Goal: Task Accomplishment & Management: Manage account settings

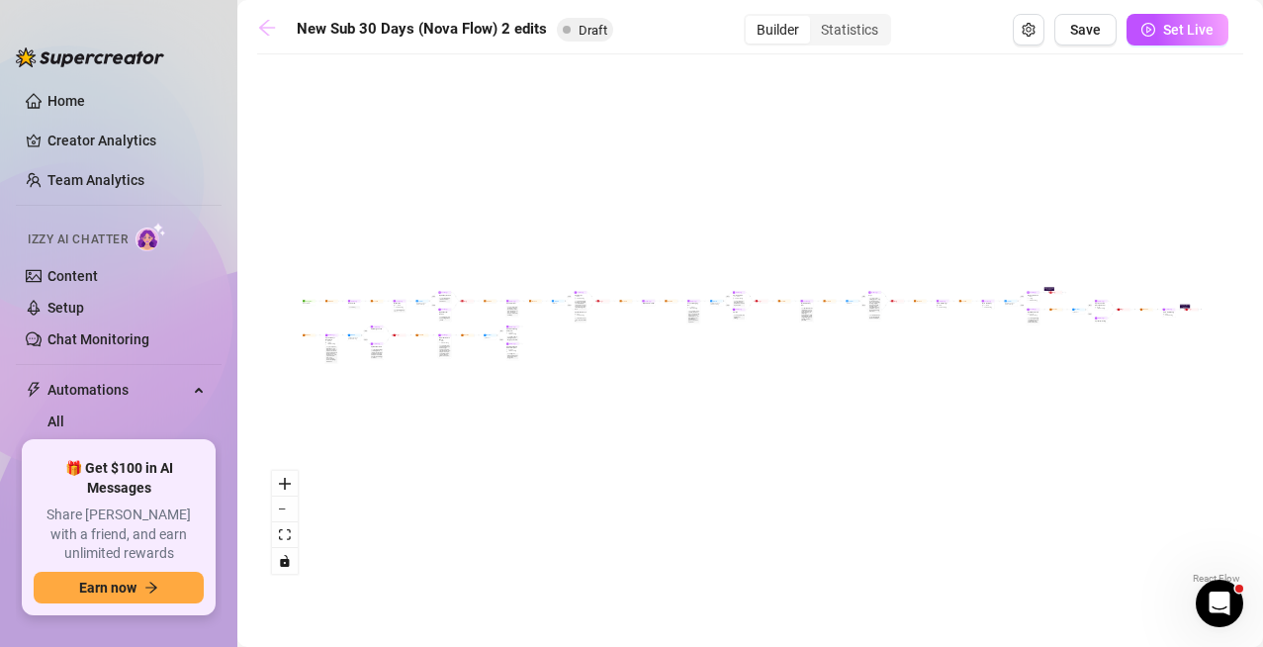
click at [259, 32] on icon "arrow-left" at bounding box center [267, 28] width 20 height 20
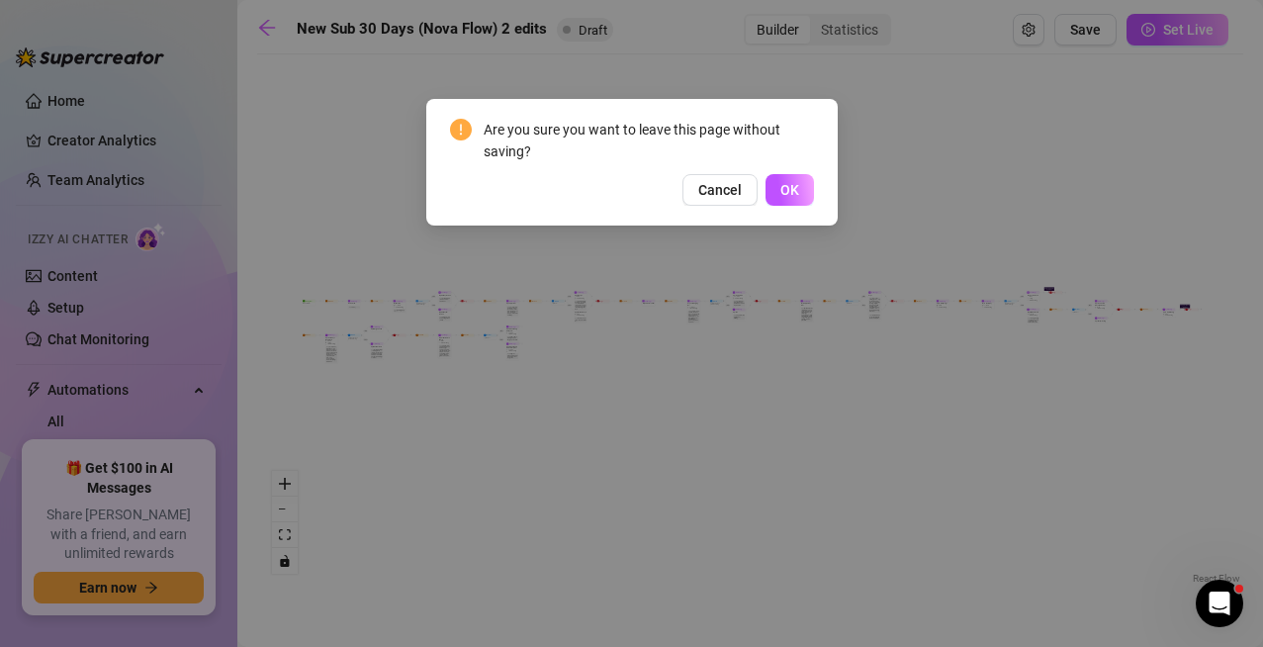
click at [982, 122] on div "Are you sure you want to leave this page without saving? Cancel OK" at bounding box center [631, 323] width 1263 height 647
drag, startPoint x: 722, startPoint y: 188, endPoint x: 726, endPoint y: 174, distance: 14.4
click at [722, 182] on span "Cancel" at bounding box center [720, 190] width 44 height 16
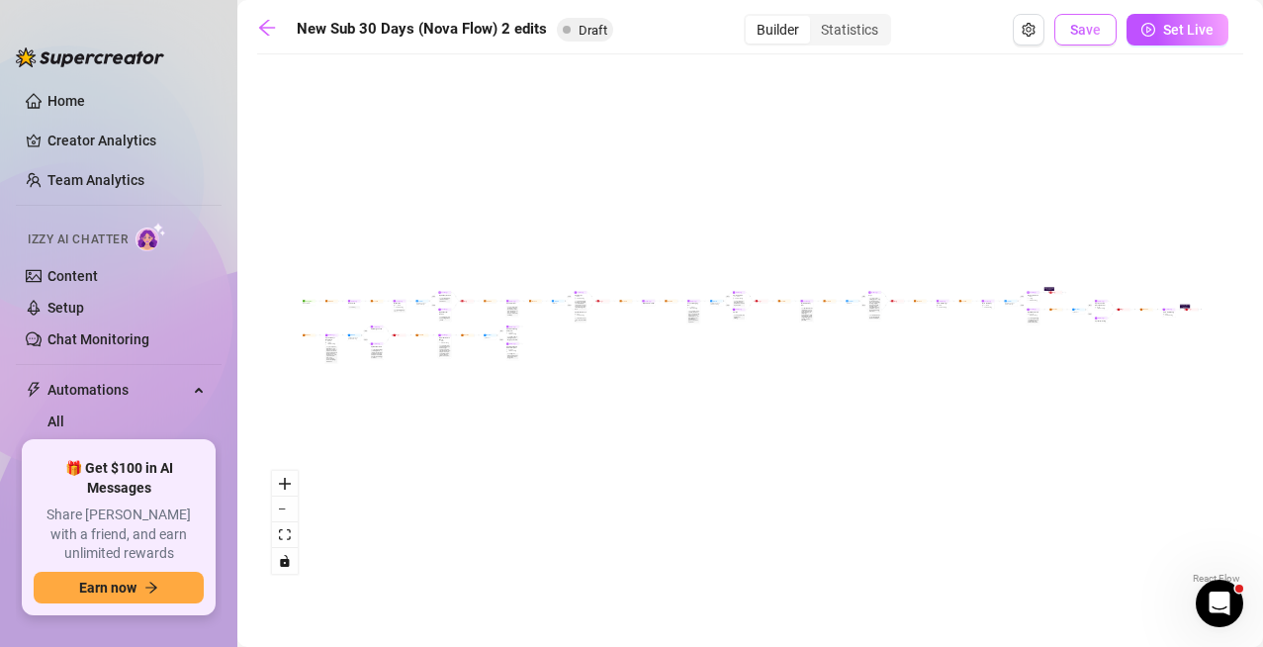
click at [1085, 37] on span "Save" at bounding box center [1085, 30] width 31 height 16
click at [74, 103] on link "Home" at bounding box center [66, 101] width 38 height 16
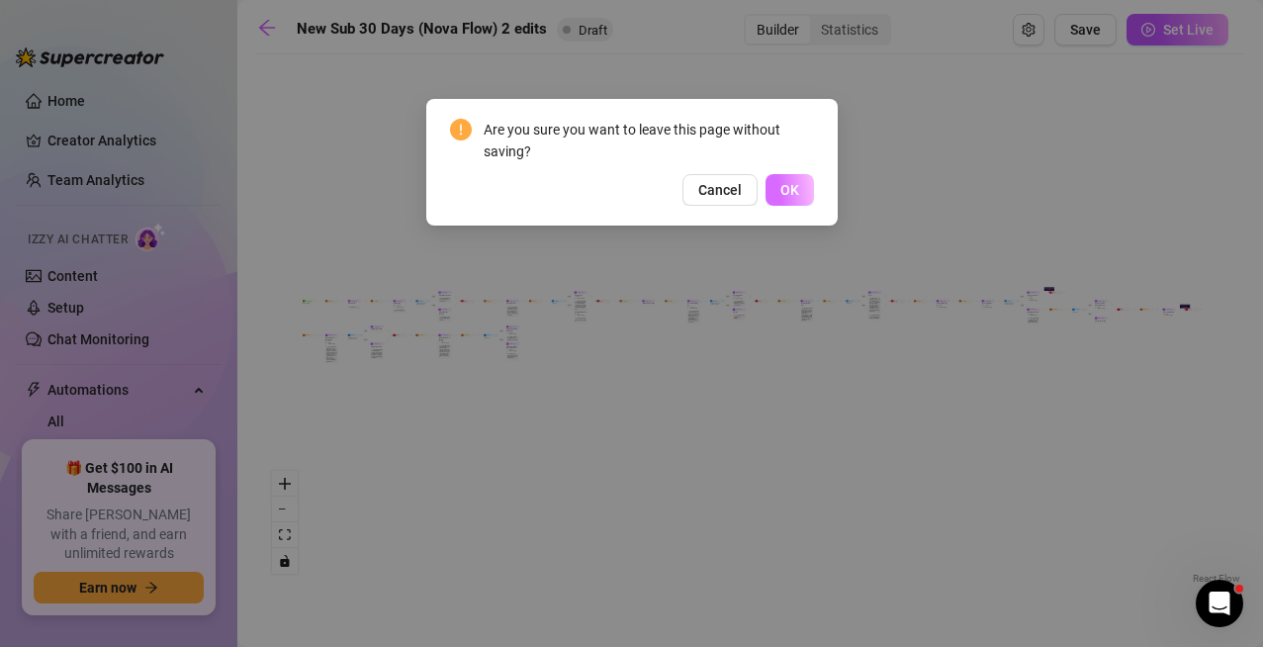
click at [794, 197] on span "OK" at bounding box center [789, 190] width 19 height 16
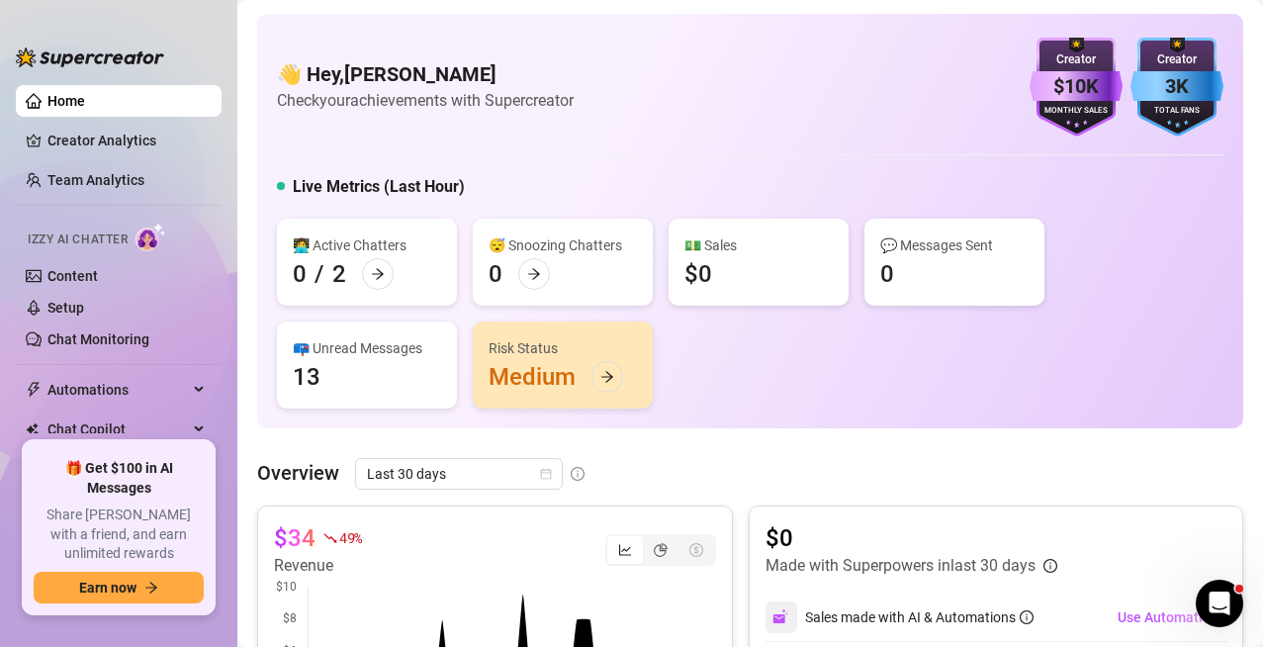
click at [566, 361] on div "Risk Status Medium" at bounding box center [563, 364] width 180 height 87
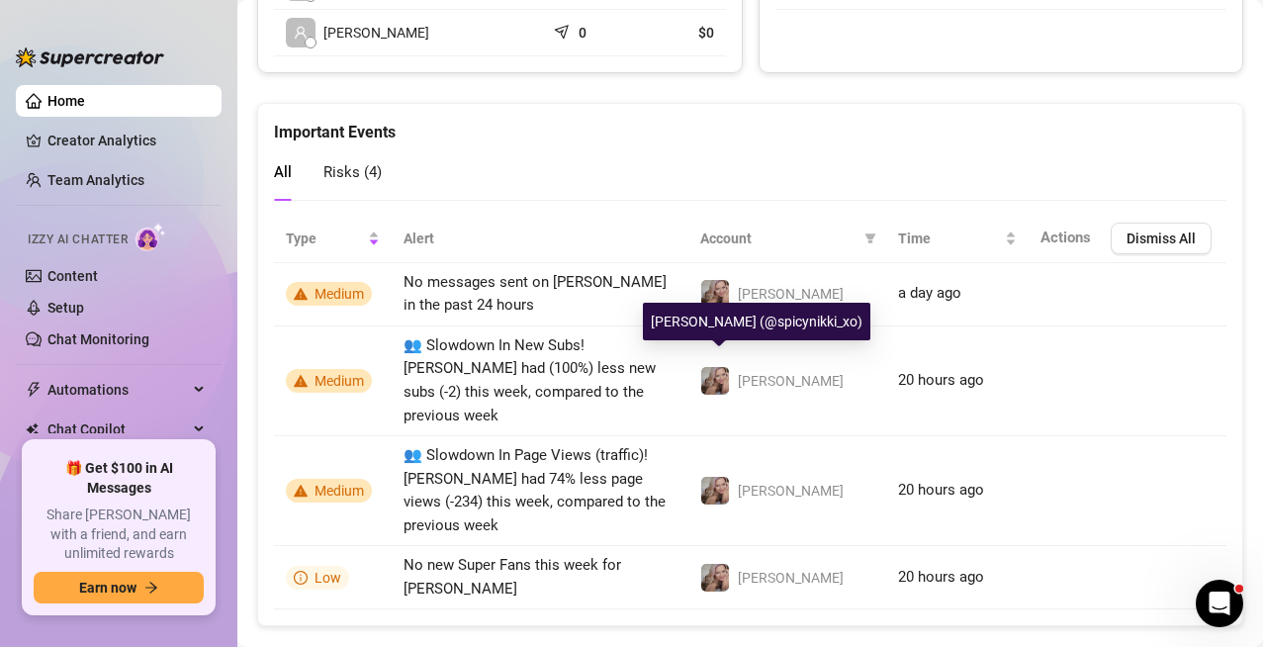
scroll to position [1093, 0]
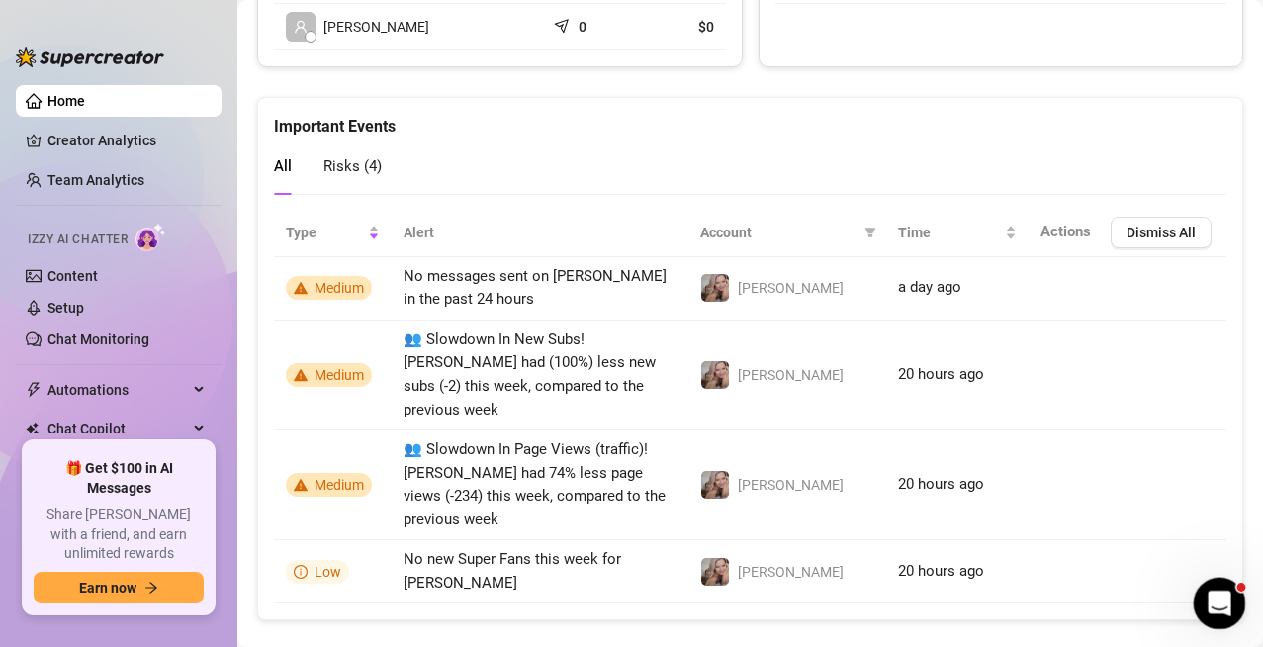
click at [1206, 604] on icon "Open Intercom Messenger" at bounding box center [1216, 600] width 33 height 33
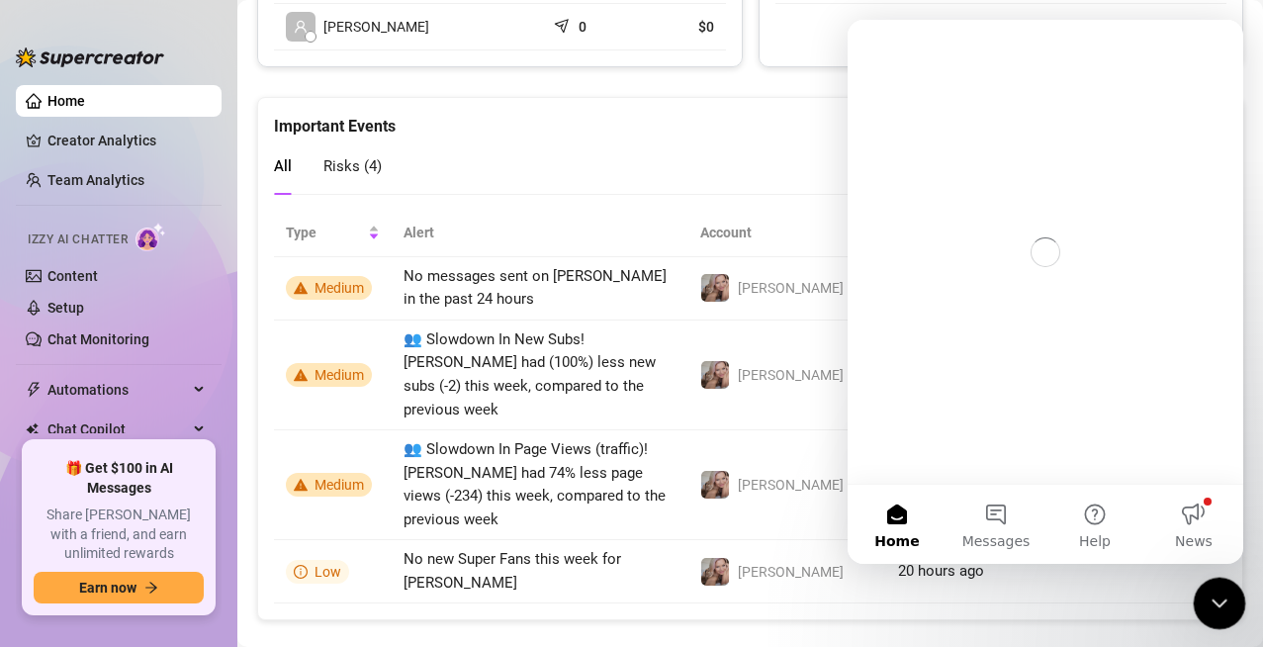
scroll to position [0, 0]
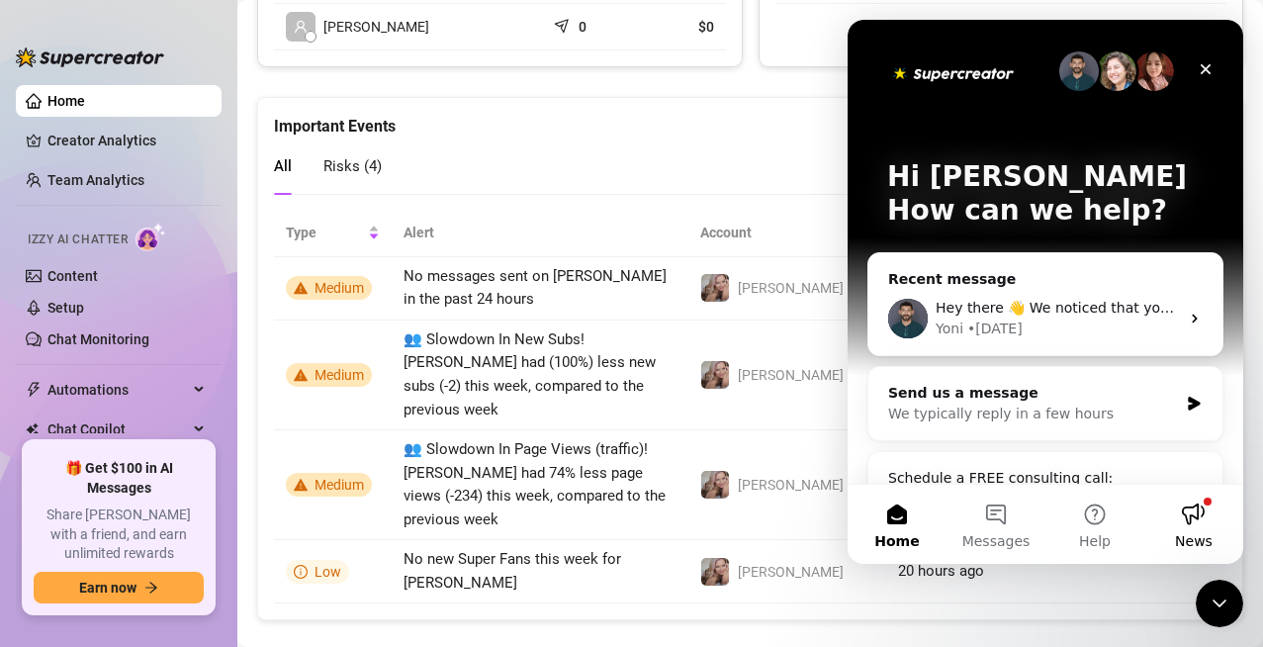
click at [1188, 519] on button "News" at bounding box center [1193, 523] width 99 height 79
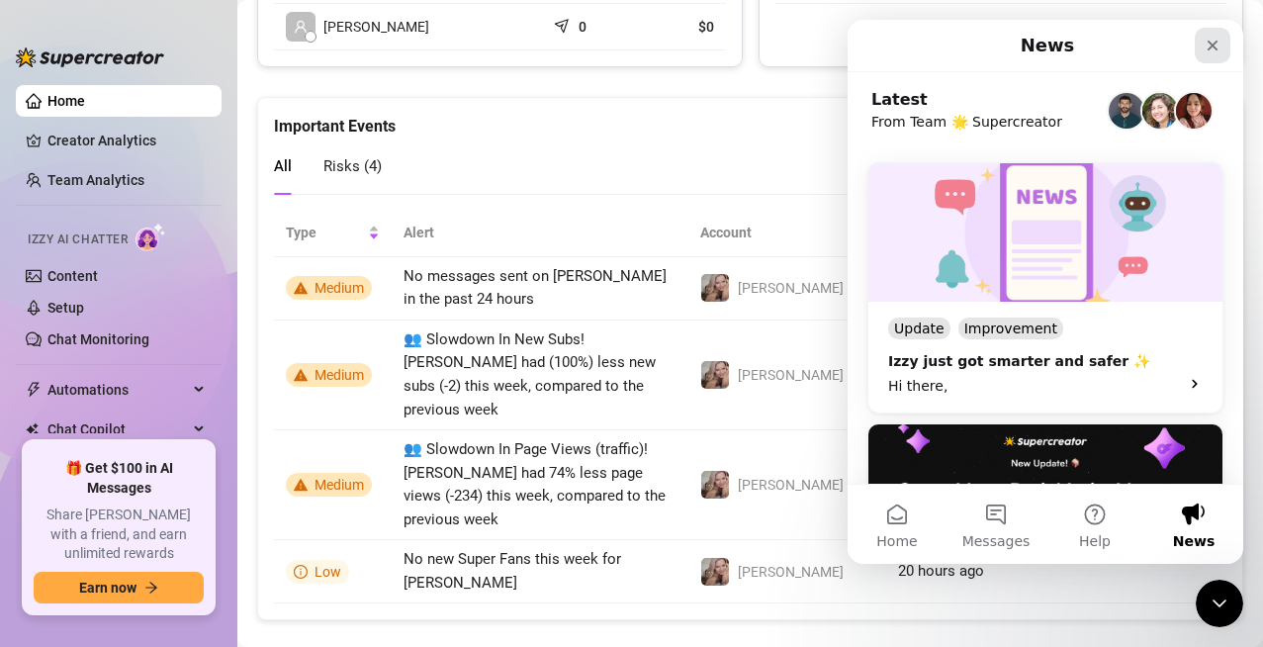
click at [1208, 48] on icon "Close" at bounding box center [1212, 46] width 11 height 11
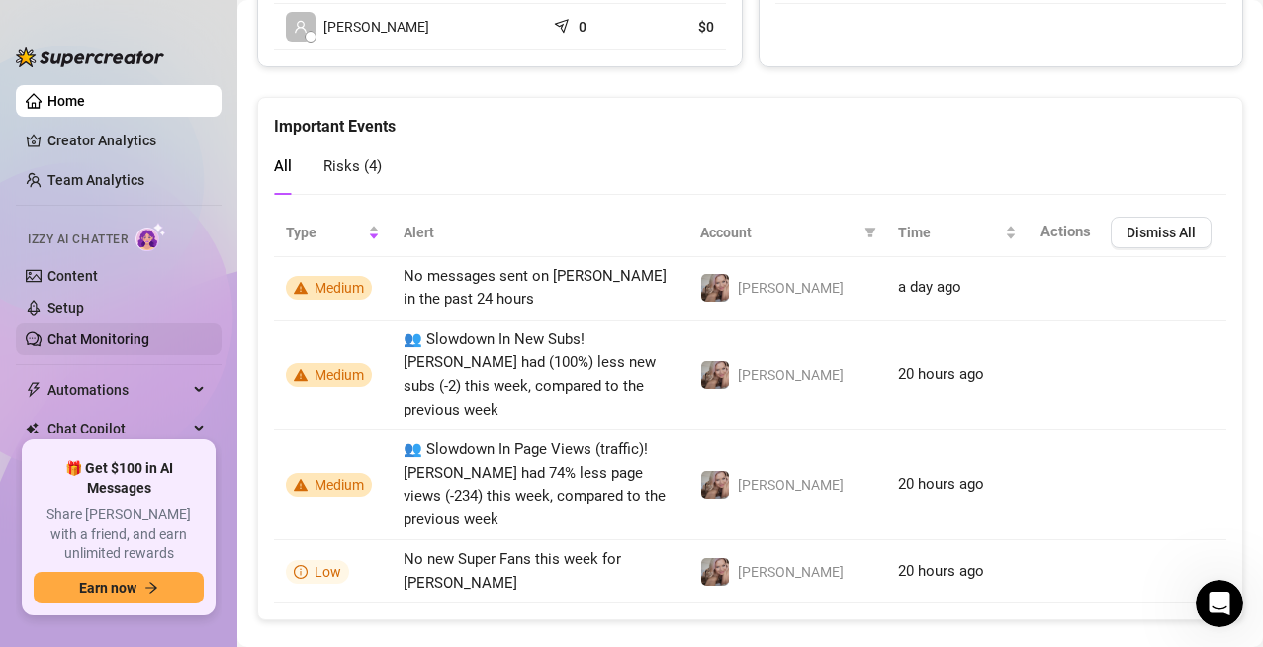
scroll to position [90, 0]
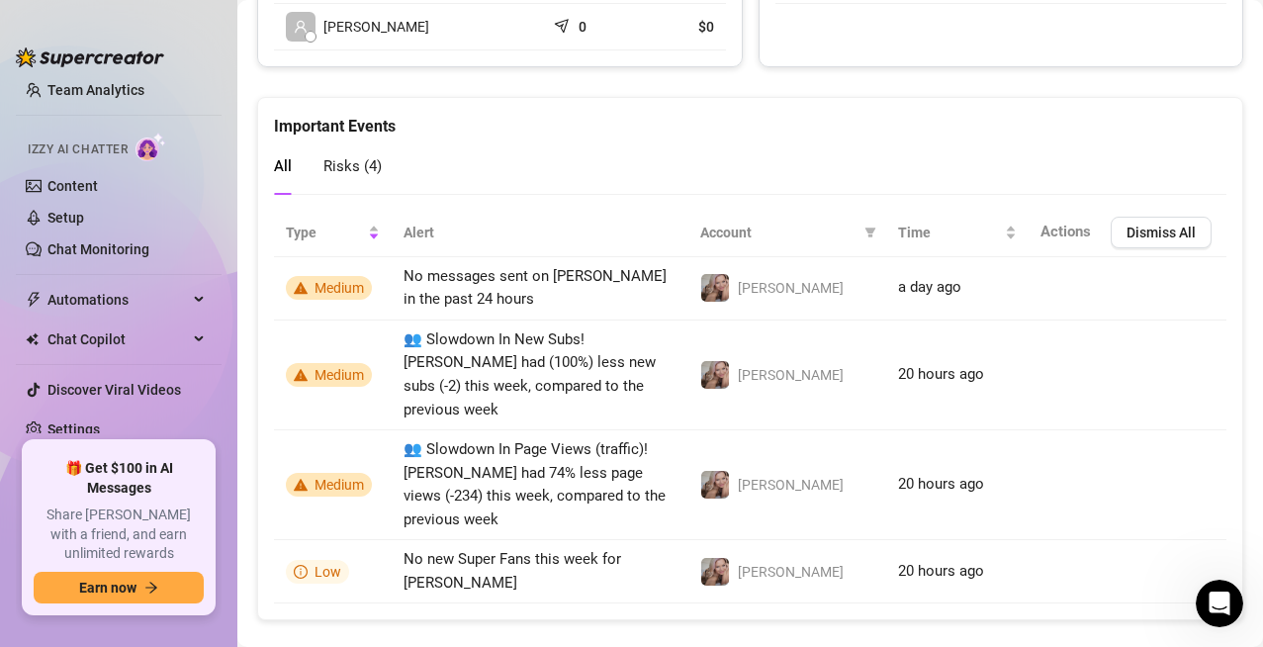
click at [108, 408] on ul "Home Creator Analytics Team Analytics Izzy AI Chatter Content Setup Chat Monito…" at bounding box center [119, 255] width 206 height 356
click at [96, 429] on link "Settings" at bounding box center [73, 429] width 52 height 16
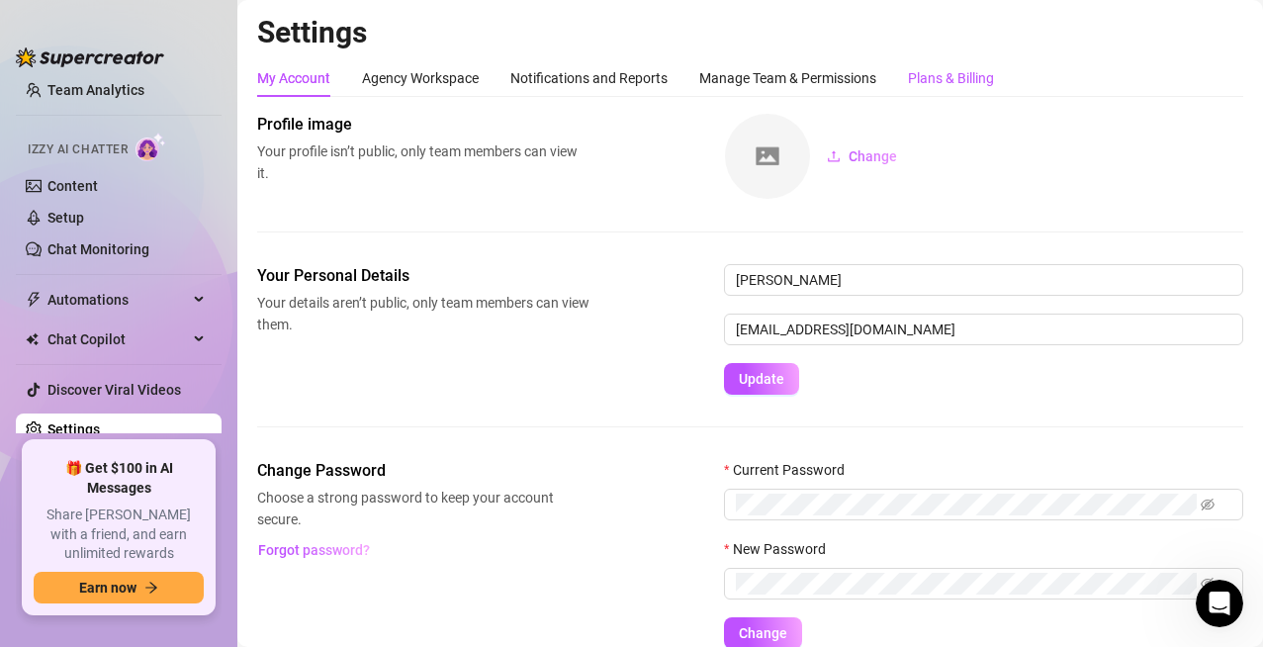
click at [980, 84] on div "Plans & Billing" at bounding box center [951, 78] width 86 height 22
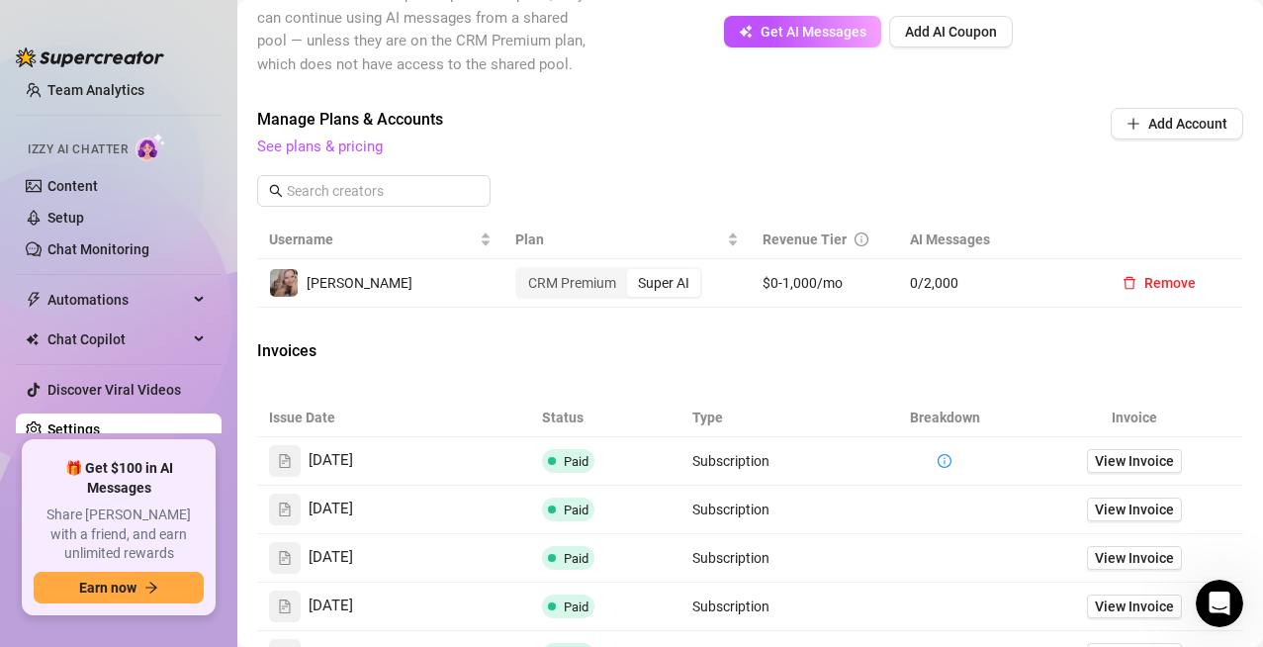
scroll to position [659, 0]
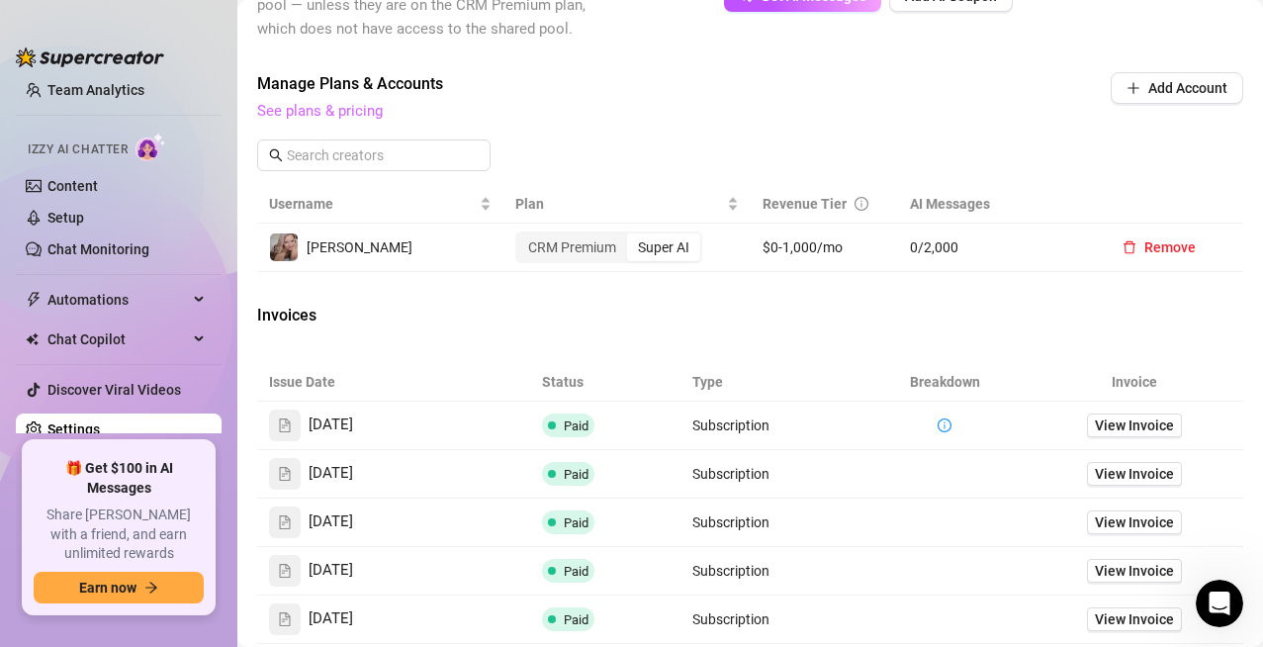
click at [308, 120] on link "See plans & pricing" at bounding box center [320, 111] width 126 height 18
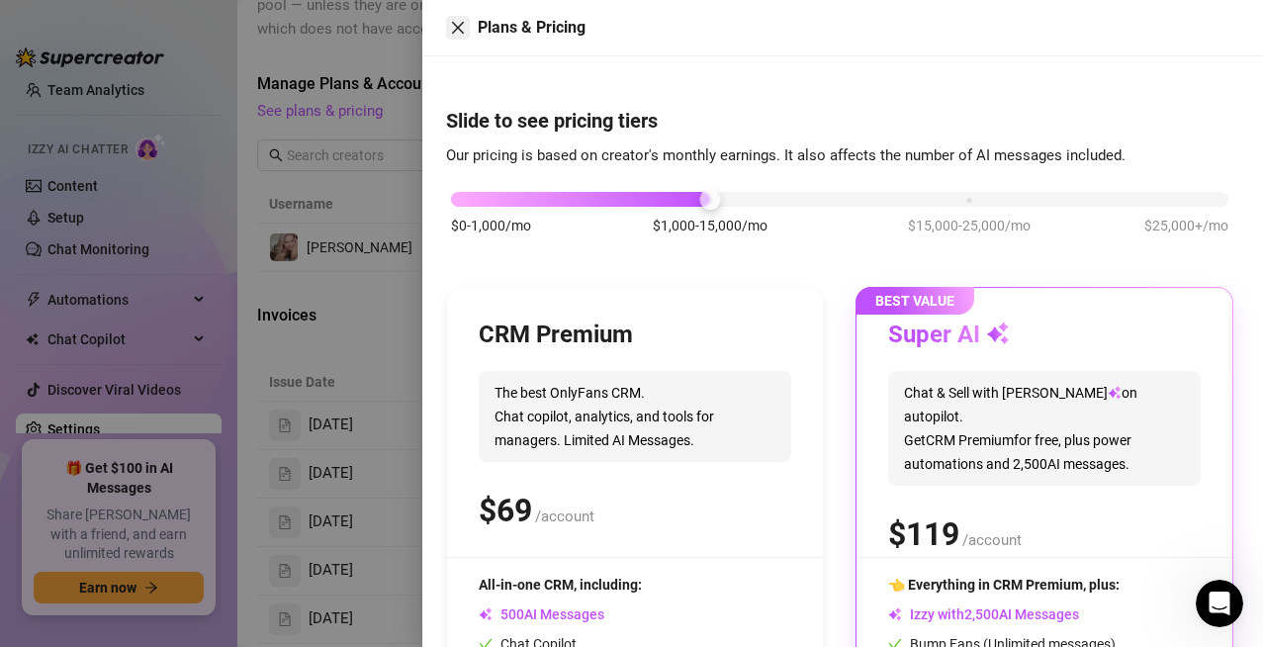
click at [459, 22] on icon "close" at bounding box center [458, 28] width 16 height 16
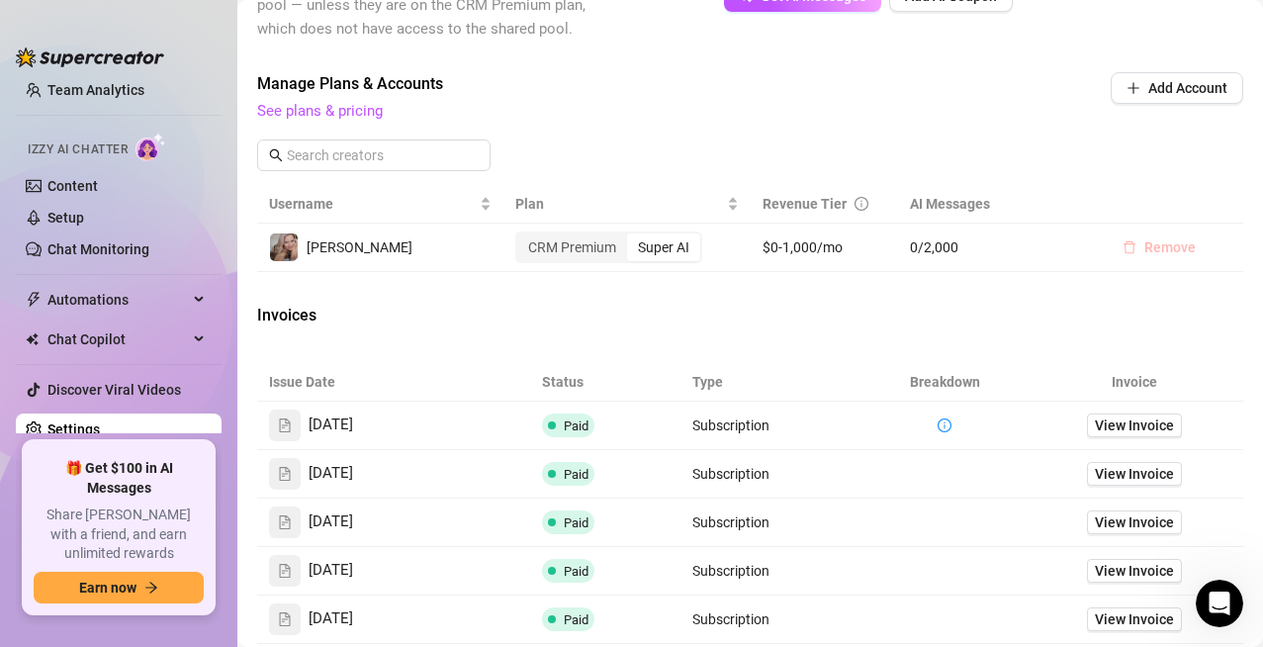
click at [1144, 255] on span "Remove" at bounding box center [1169, 247] width 51 height 16
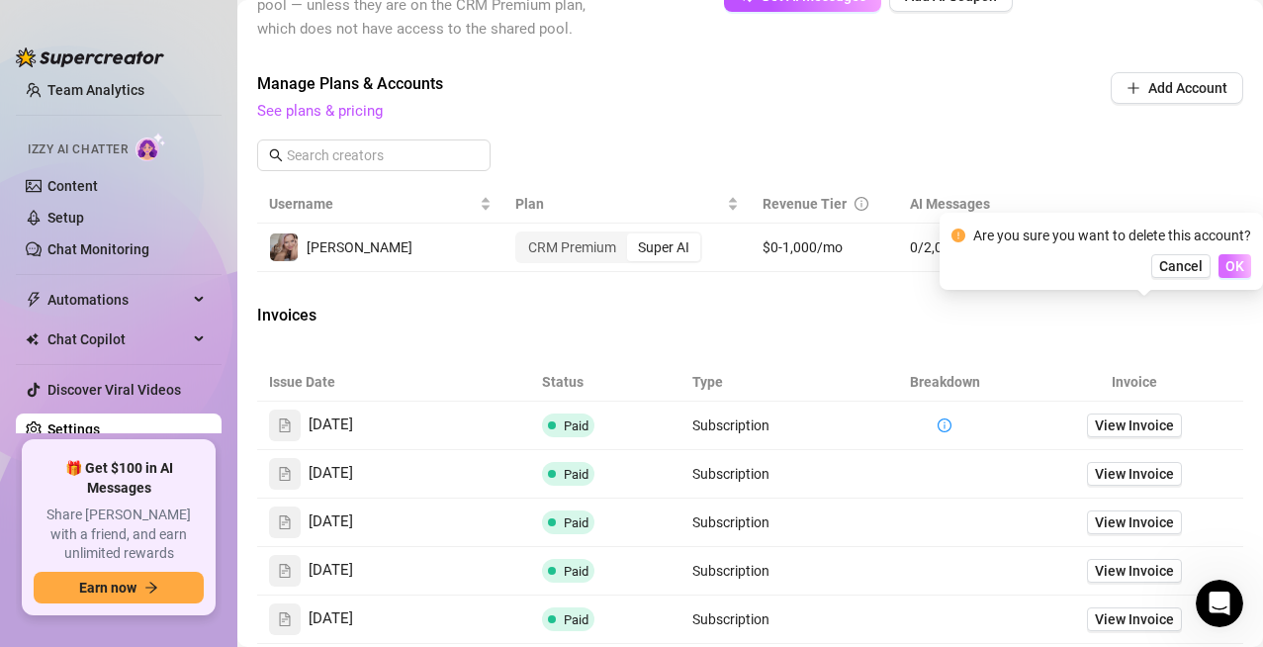
click at [1232, 268] on span "OK" at bounding box center [1234, 266] width 19 height 16
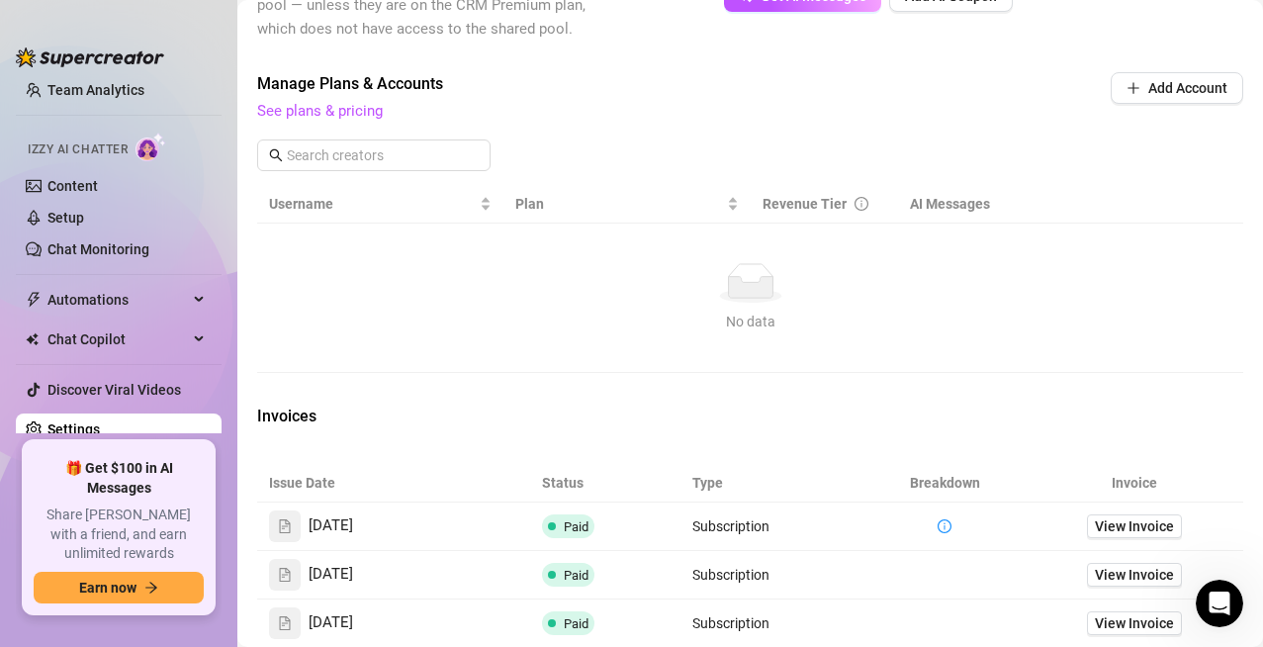
click at [792, 432] on div "Invoices" at bounding box center [750, 418] width 986 height 28
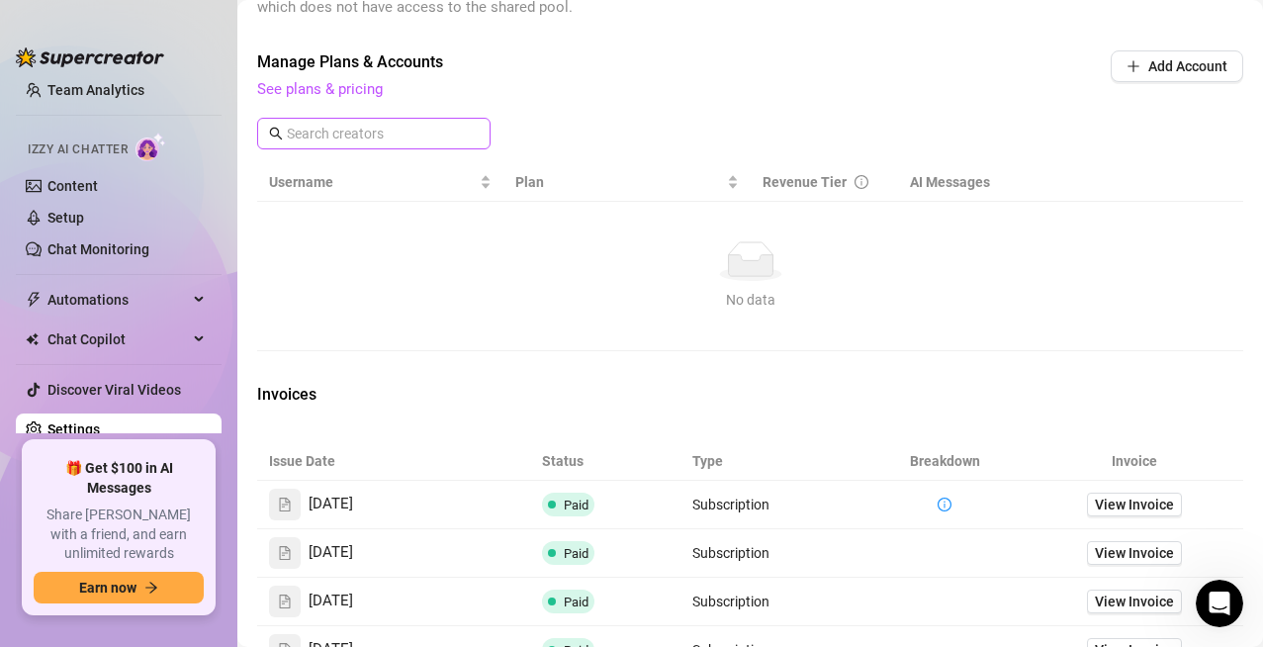
scroll to position [673, 0]
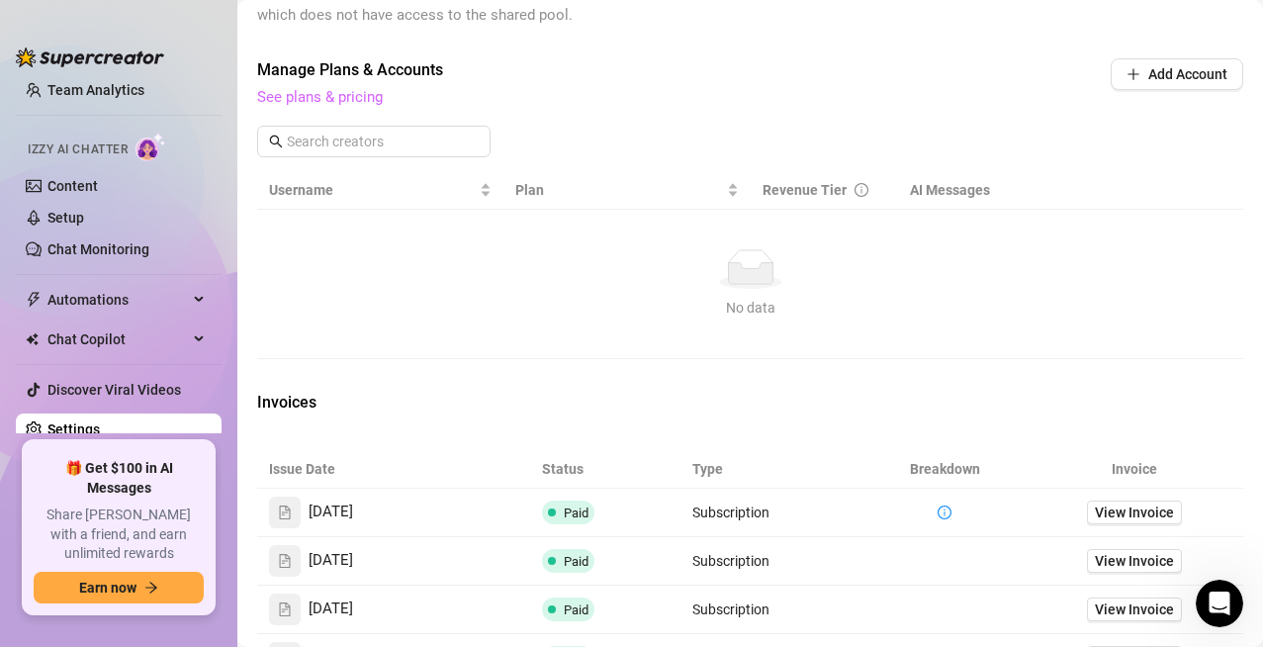
click at [364, 106] on link "See plans & pricing" at bounding box center [320, 97] width 126 height 18
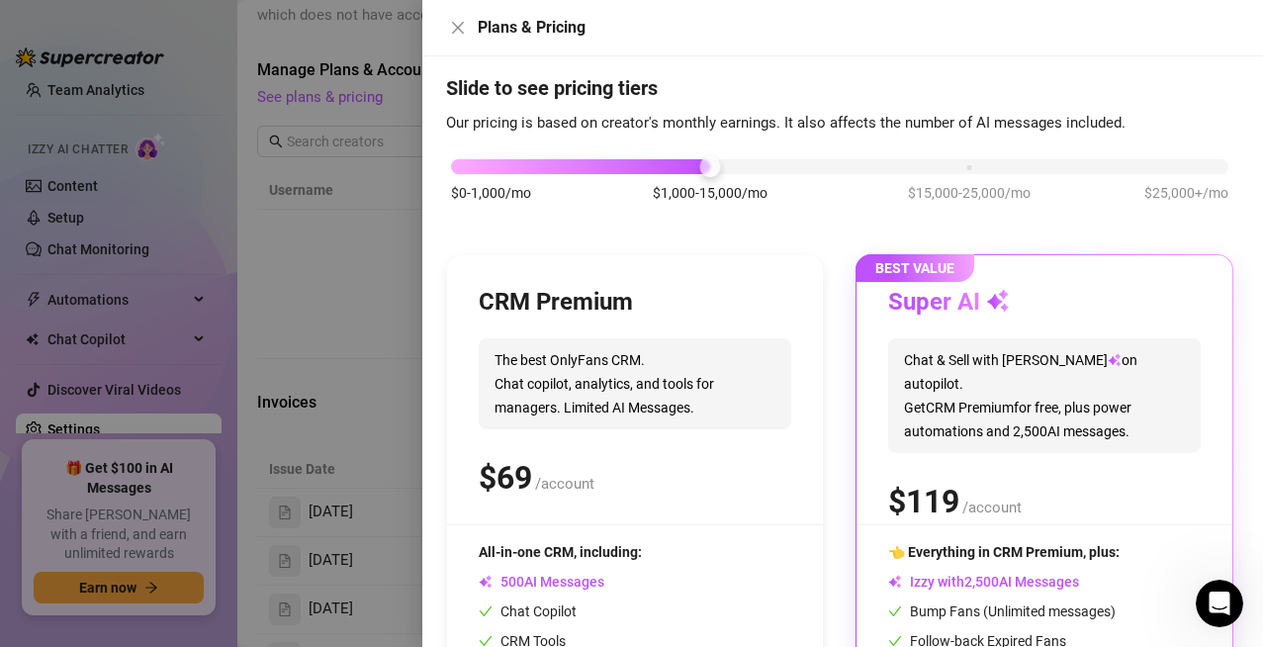
scroll to position [0, 0]
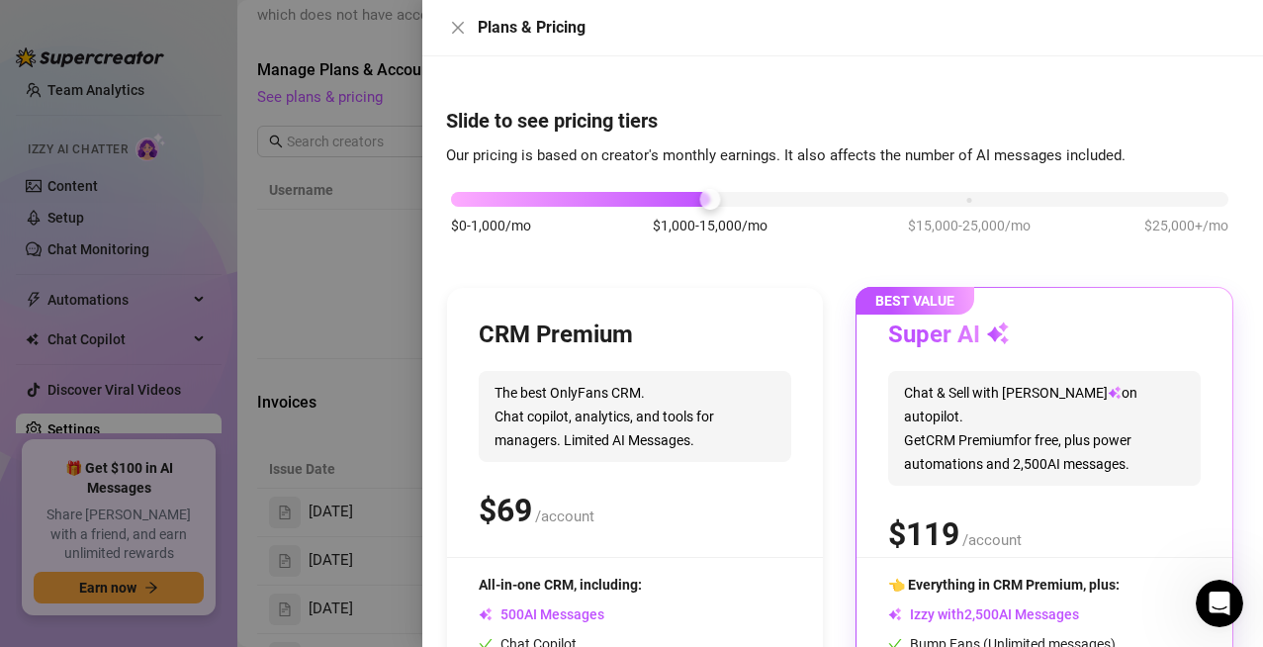
click at [506, 200] on div "$0-1,000/mo $1,000-15,000/mo $15,000-25,000/mo $25,000+/mo" at bounding box center [839, 194] width 777 height 12
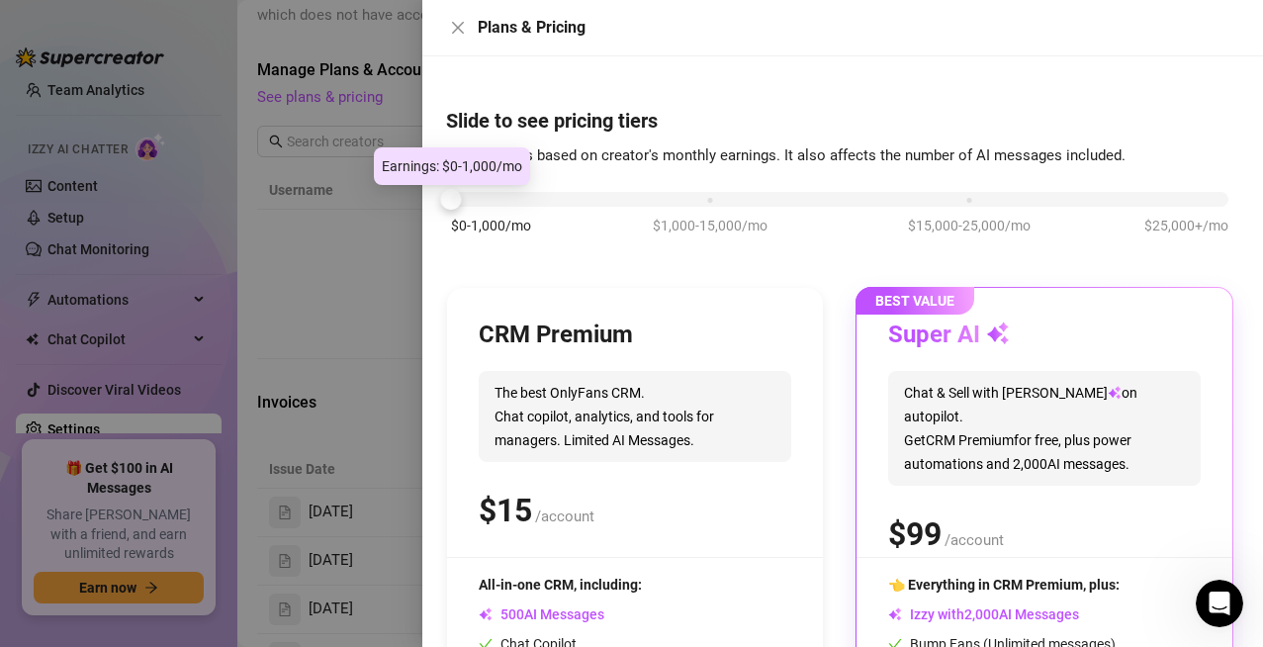
click at [521, 201] on div at bounding box center [839, 199] width 777 height 15
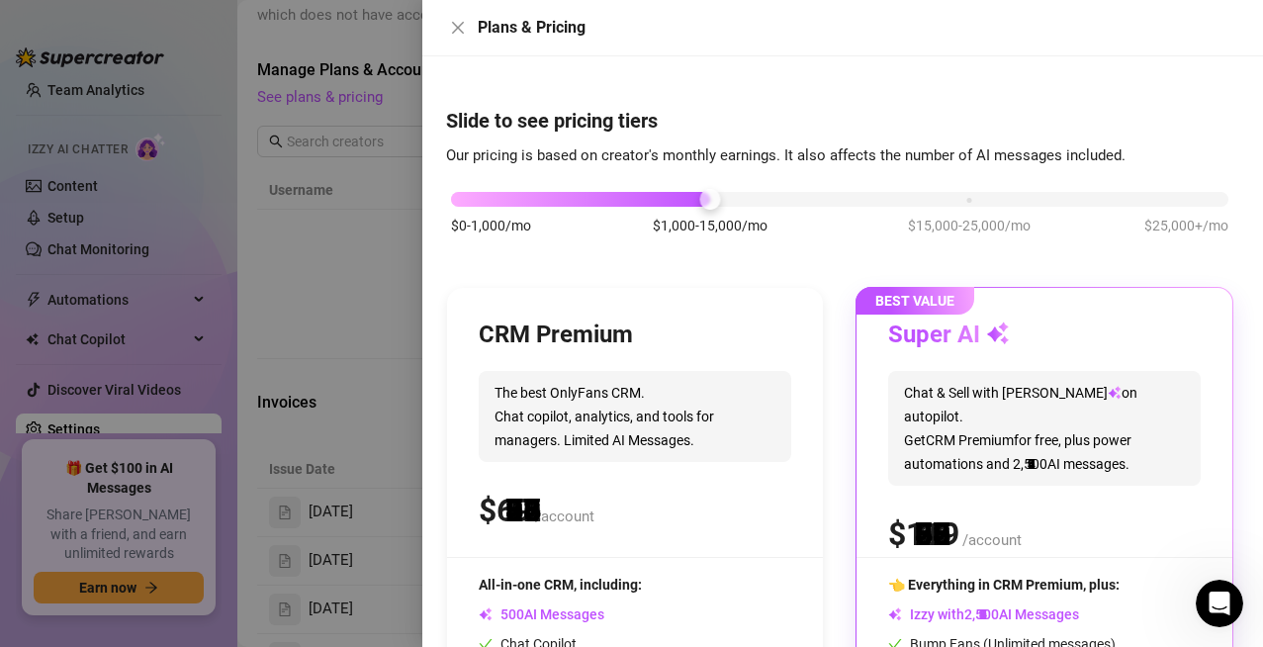
click at [617, 200] on div "$0-1,000/mo $1,000-15,000/mo $15,000-25,000/mo $25,000+/mo" at bounding box center [839, 194] width 777 height 12
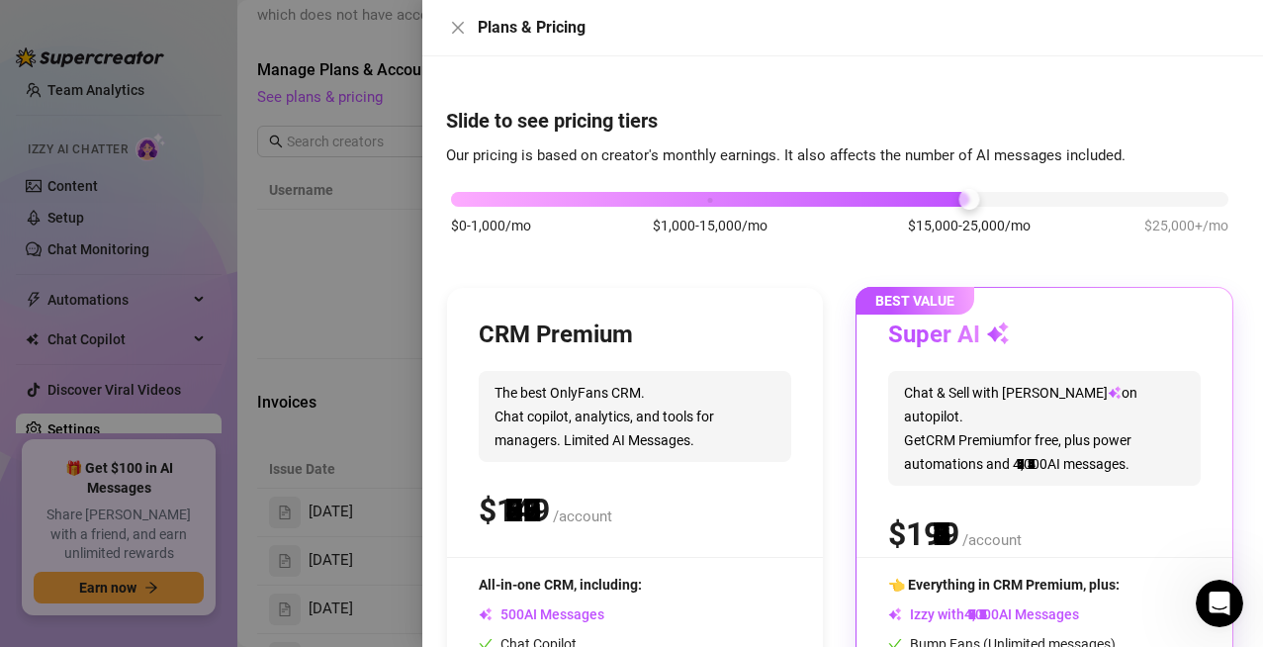
click at [954, 200] on div "$0-1,000/mo $1,000-15,000/mo $15,000-25,000/mo $25,000+/mo" at bounding box center [839, 194] width 777 height 12
click at [475, 199] on div "$0-1,000/mo $1,000-15,000/mo $15,000-25,000/mo $25,000+/mo" at bounding box center [839, 194] width 777 height 12
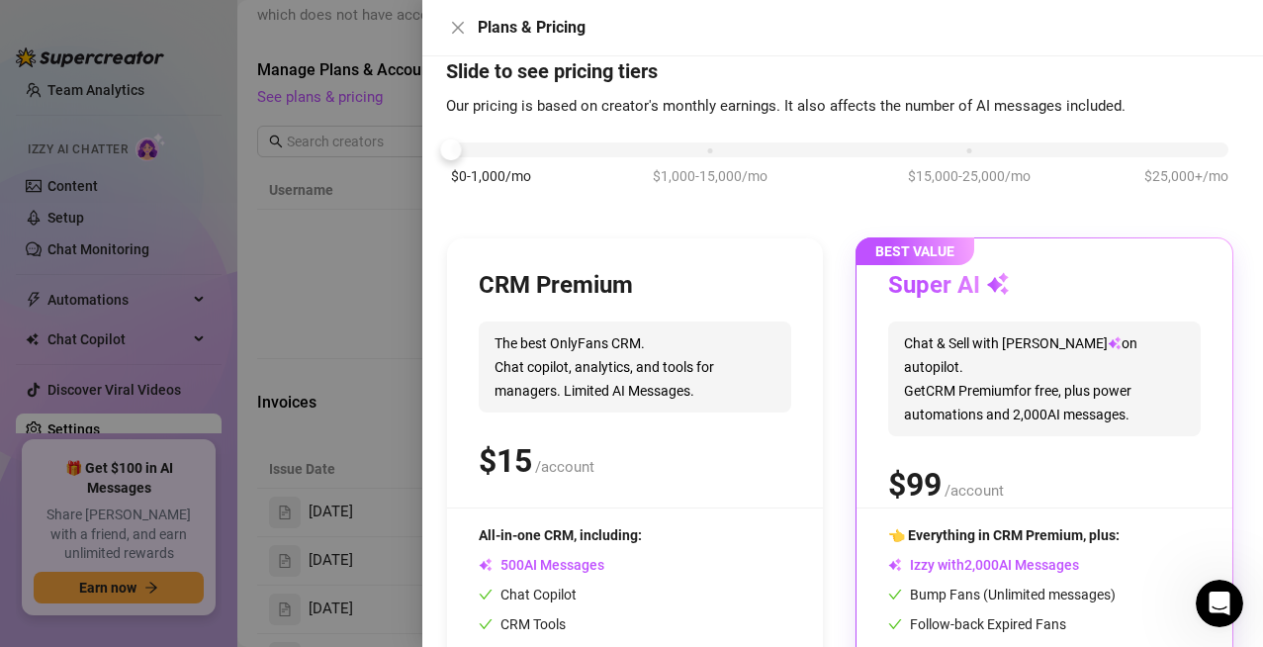
scroll to position [33, 0]
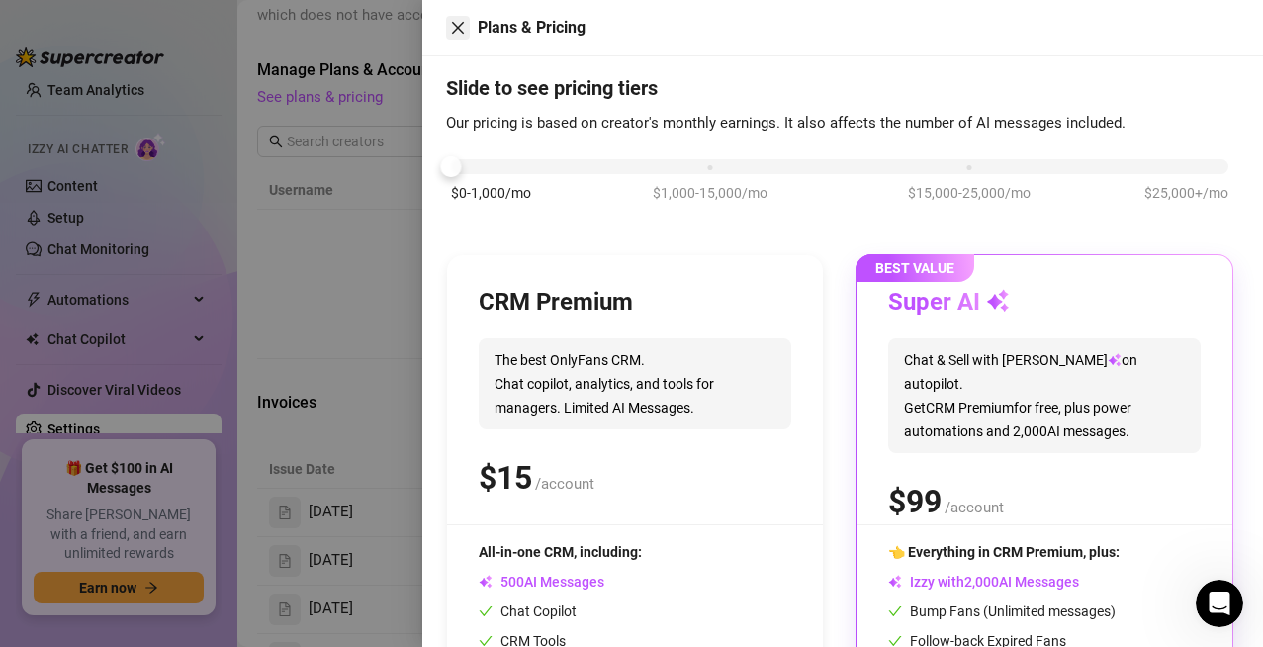
click at [462, 32] on icon "close" at bounding box center [458, 28] width 12 height 12
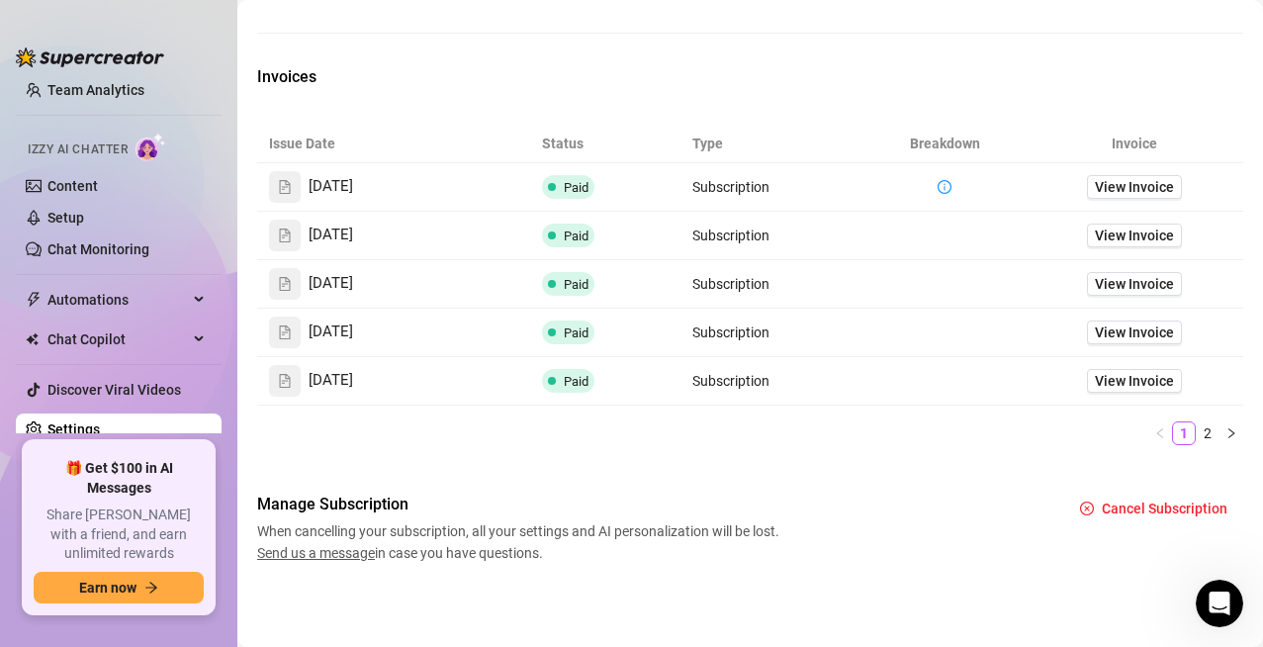
scroll to position [1069, 0]
click at [1112, 504] on span "Cancel Subscription" at bounding box center [1164, 508] width 126 height 16
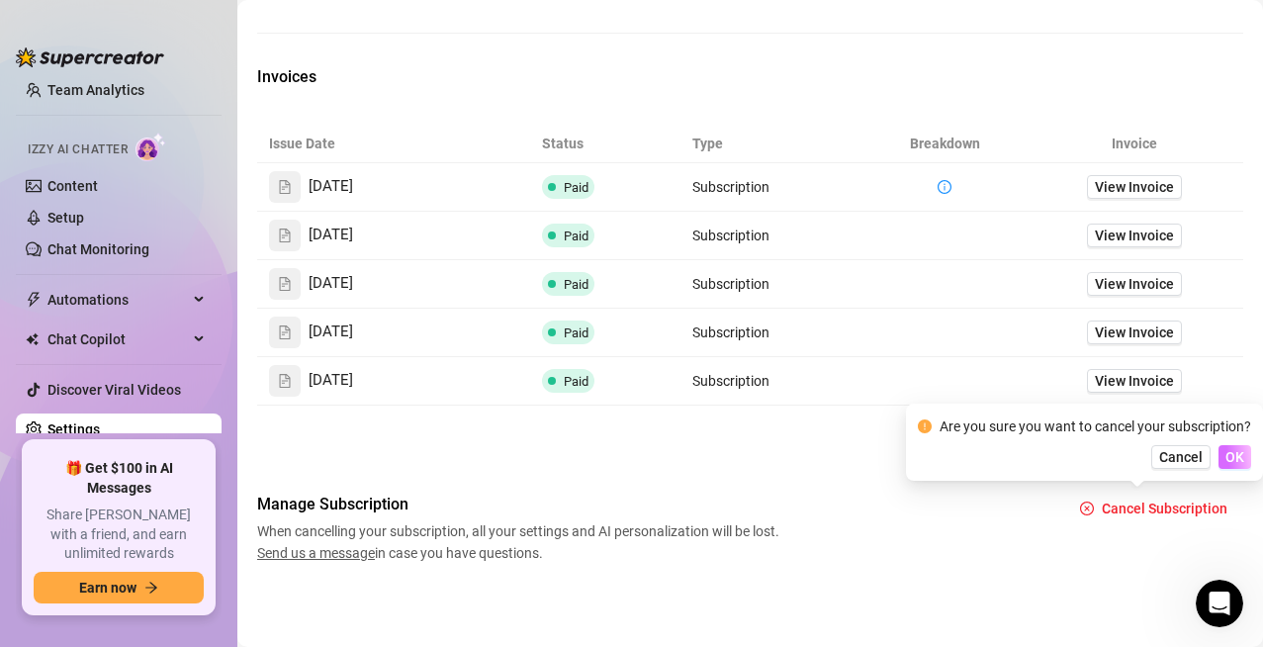
click at [1238, 459] on span "OK" at bounding box center [1234, 457] width 19 height 16
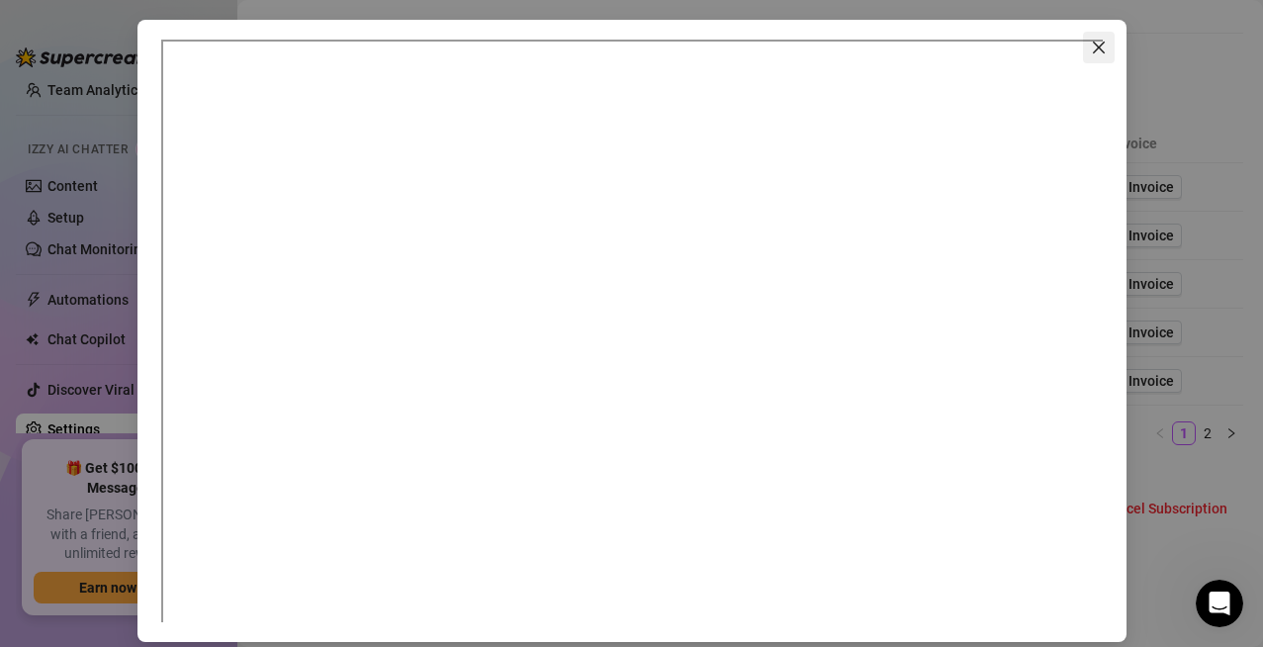
click at [1090, 40] on icon "close" at bounding box center [1098, 48] width 16 height 16
